Goal: Information Seeking & Learning: Understand process/instructions

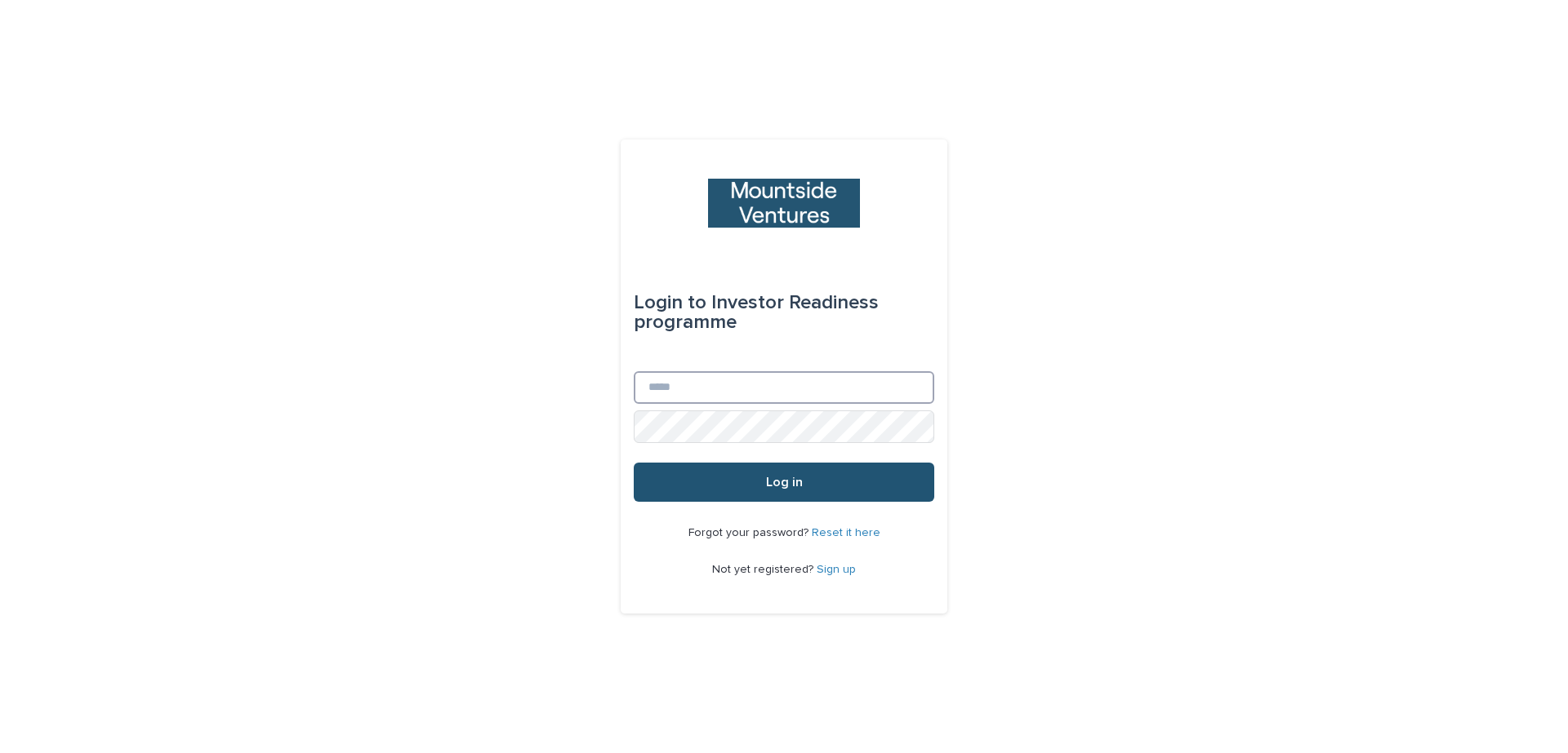
click at [702, 380] on input "Email" at bounding box center [784, 388] width 301 height 32
type input "**********"
click at [634, 462] on button "Log in" at bounding box center [784, 482] width 301 height 40
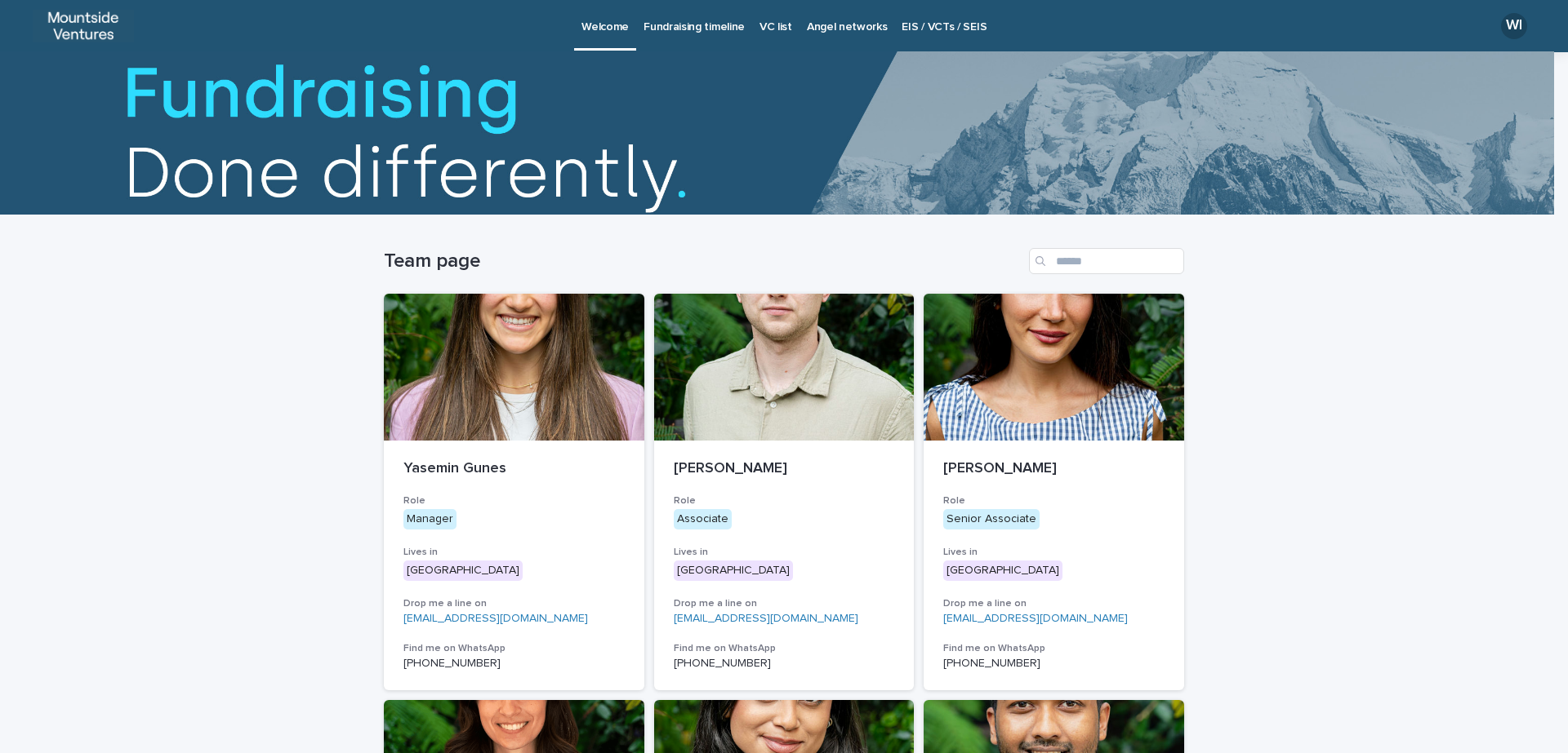
click at [693, 37] on link "Fundraising timeline" at bounding box center [694, 25] width 116 height 50
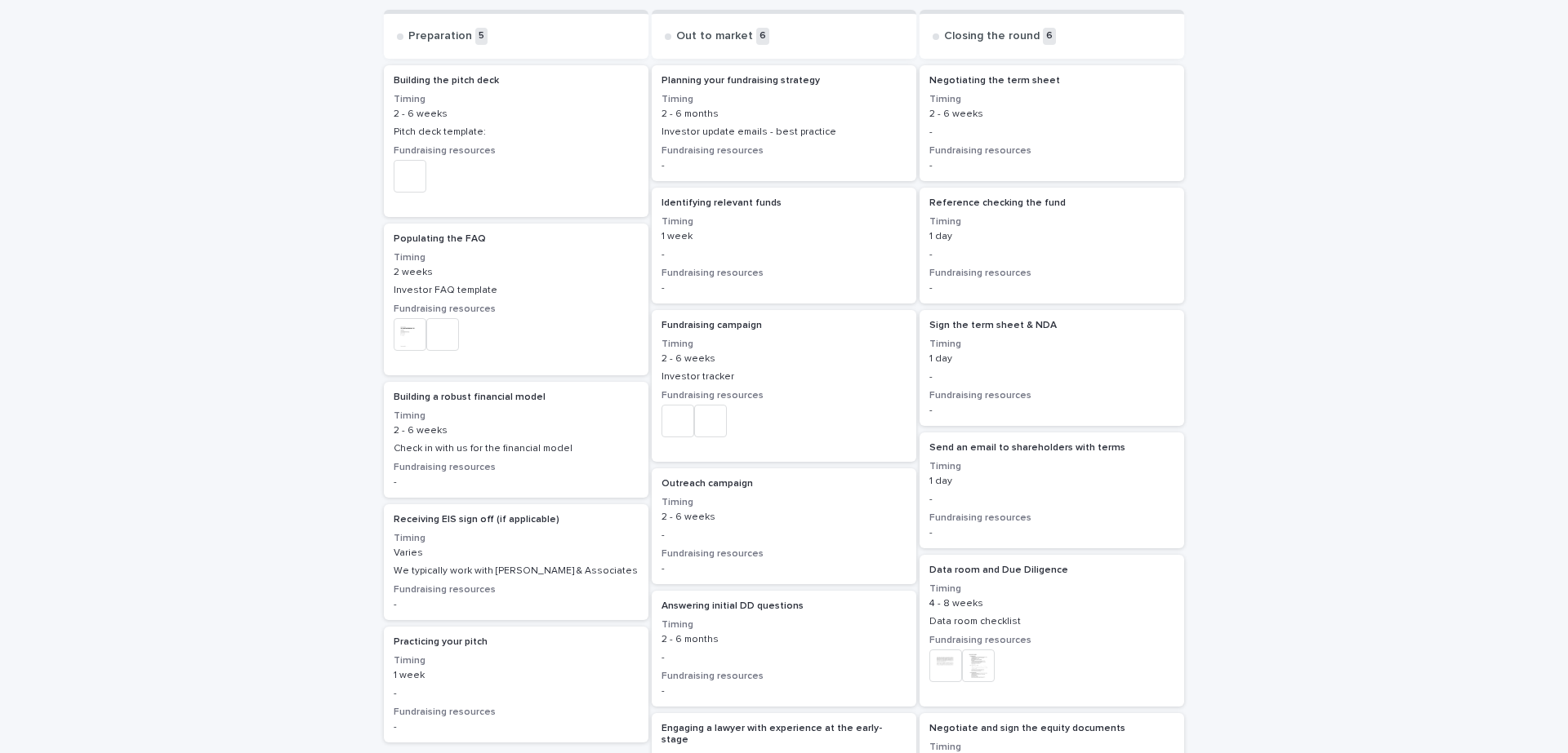
scroll to position [285, 0]
click at [473, 452] on div "Check in with us for the financial model" at bounding box center [516, 448] width 245 height 12
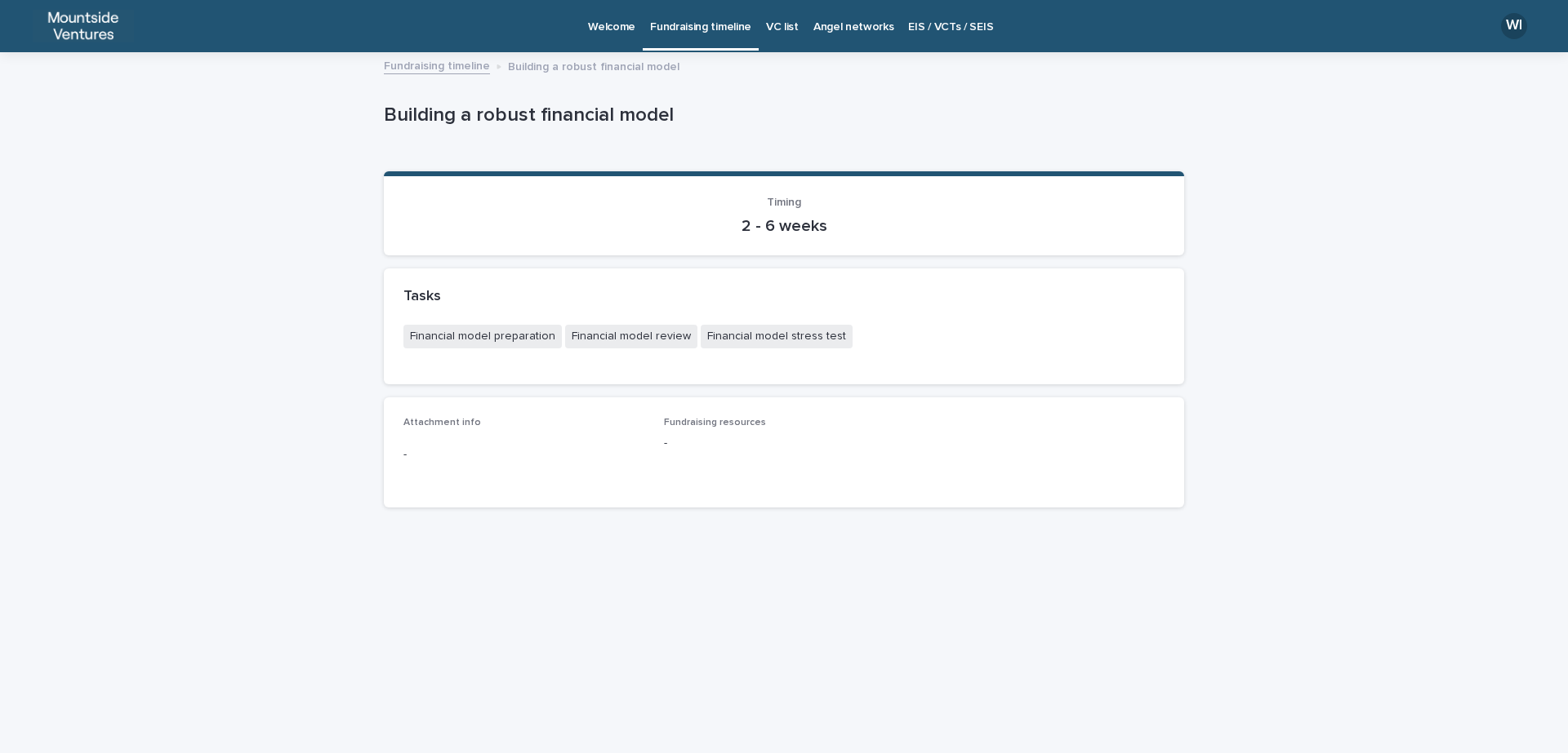
click at [436, 453] on p "-" at bounding box center [524, 454] width 241 height 17
click at [673, 426] on span "Fundraising resources" at bounding box center [715, 422] width 102 height 10
click at [708, 417] on span "Fundraising resources" at bounding box center [715, 422] width 102 height 10
click at [563, 66] on p "Building a robust financial model" at bounding box center [593, 66] width 172 height 18
click at [389, 58] on link "Fundraising timeline" at bounding box center [437, 65] width 106 height 19
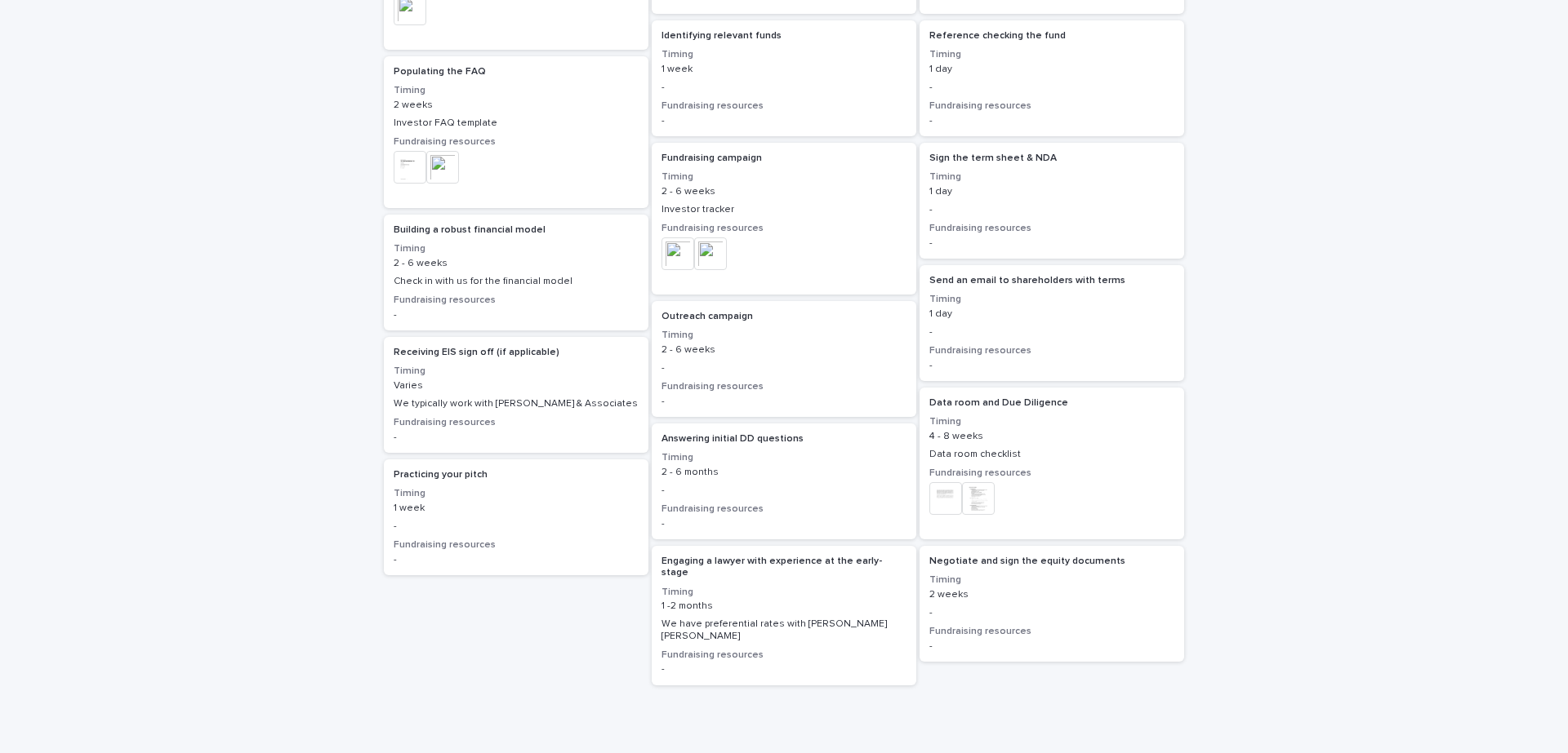
scroll to position [453, 0]
click at [533, 505] on p "1 week" at bounding box center [516, 507] width 245 height 12
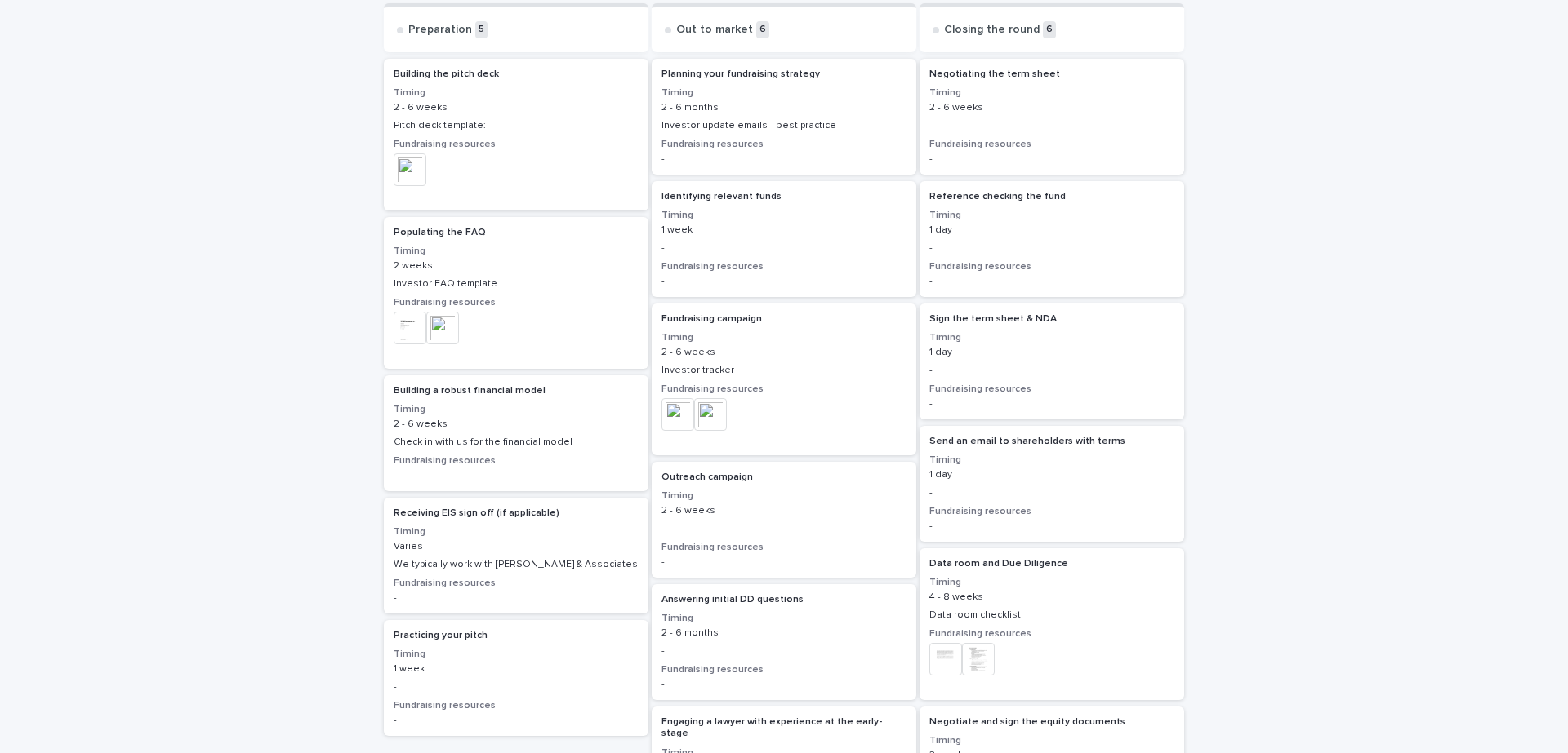
scroll to position [293, 0]
